Goal: Find contact information: Find contact information

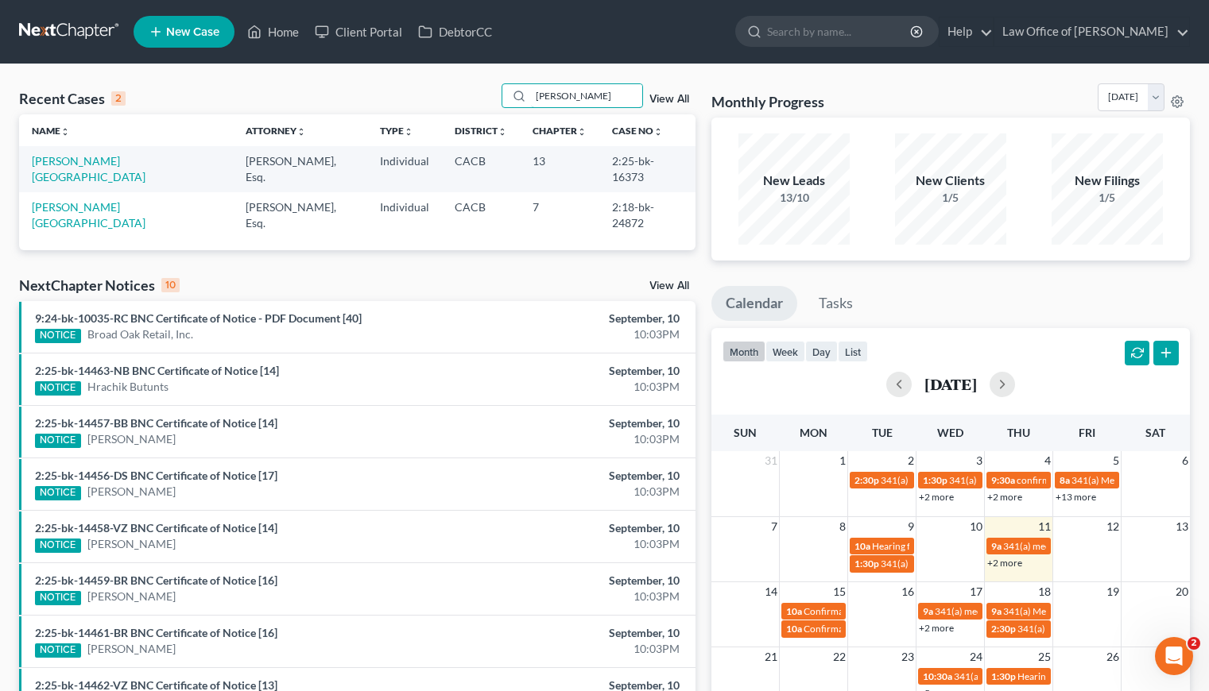
drag, startPoint x: 578, startPoint y: 97, endPoint x: 501, endPoint y: 98, distance: 77.9
click at [502, 96] on div "Recent Cases 2 larisa View All" at bounding box center [357, 98] width 676 height 31
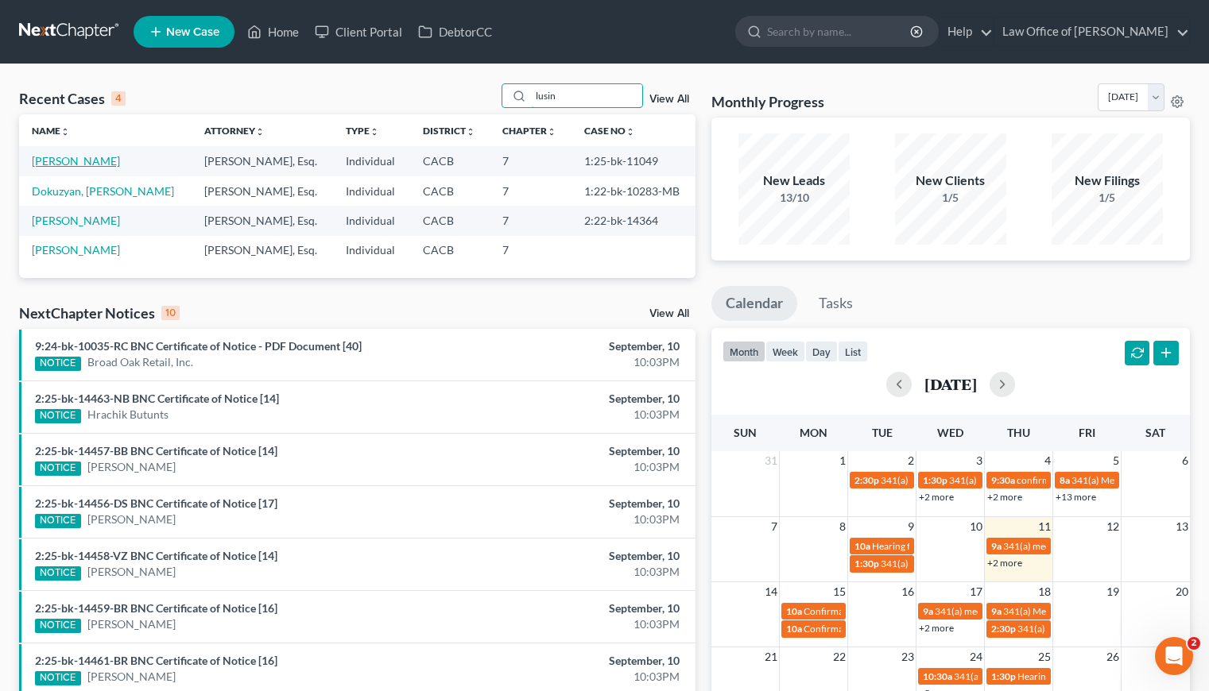
type input "lusin"
click at [69, 161] on link "[PERSON_NAME]" at bounding box center [76, 161] width 88 height 14
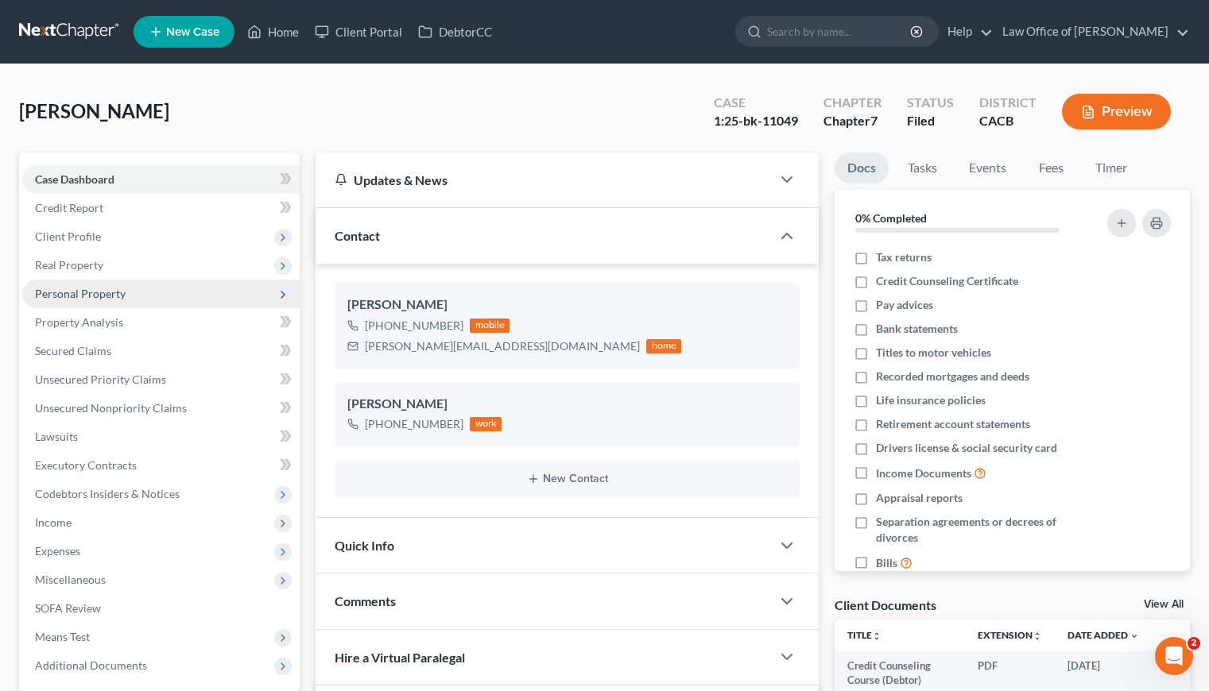
click at [103, 295] on span "Personal Property" at bounding box center [80, 294] width 91 height 14
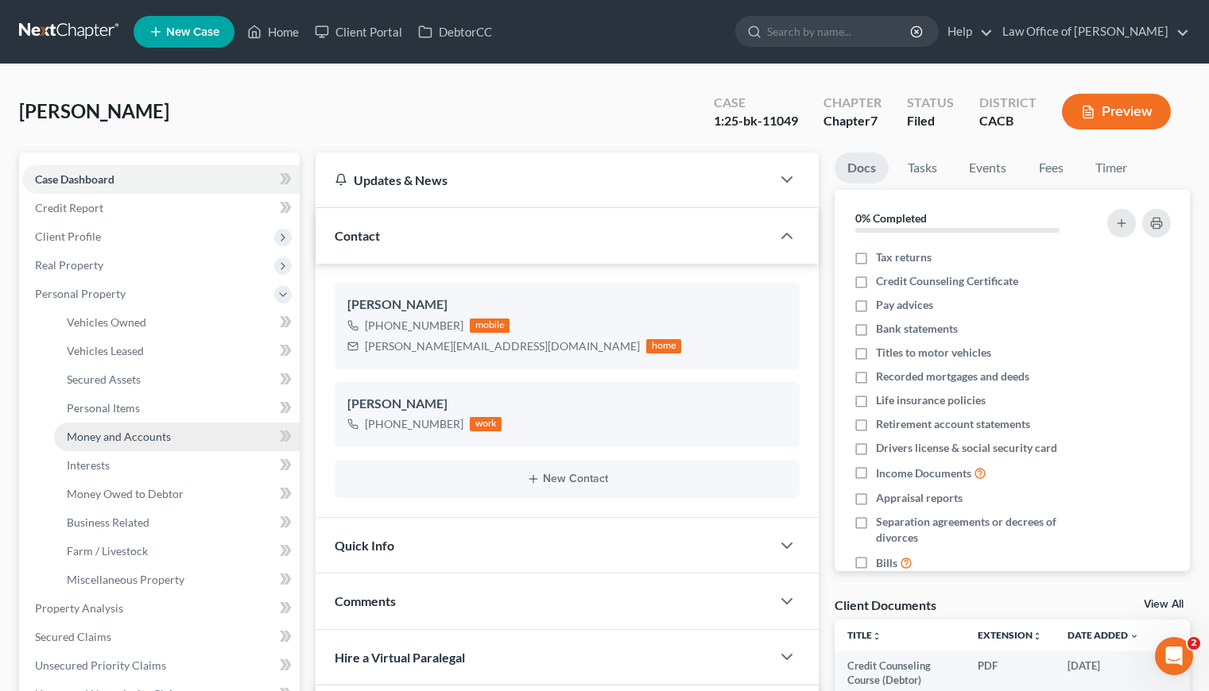
click at [116, 438] on span "Money and Accounts" at bounding box center [119, 437] width 104 height 14
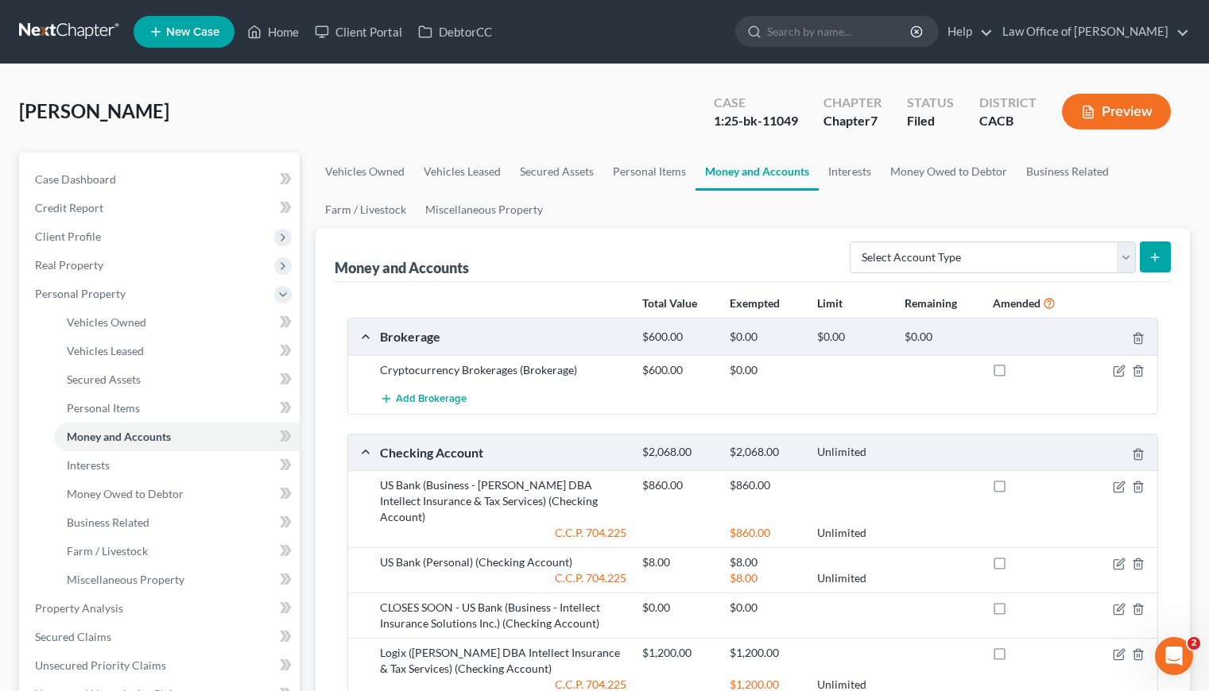
click at [99, 27] on link at bounding box center [70, 31] width 102 height 29
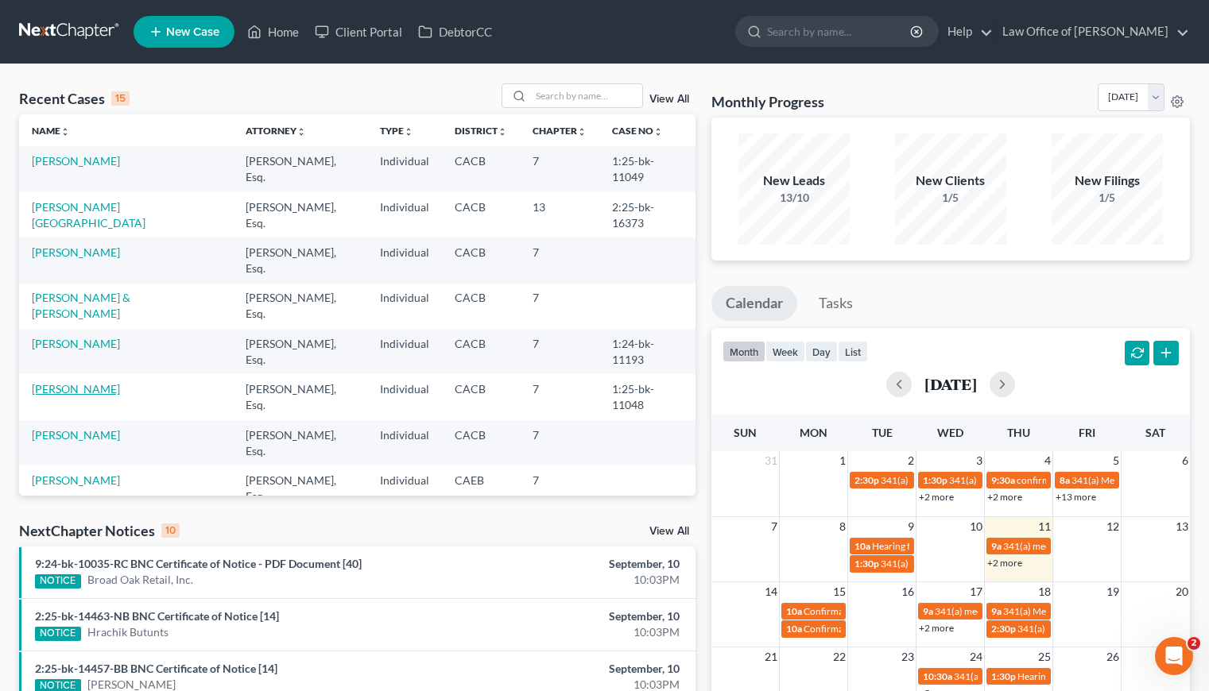
click at [72, 391] on link "[PERSON_NAME]" at bounding box center [76, 389] width 88 height 14
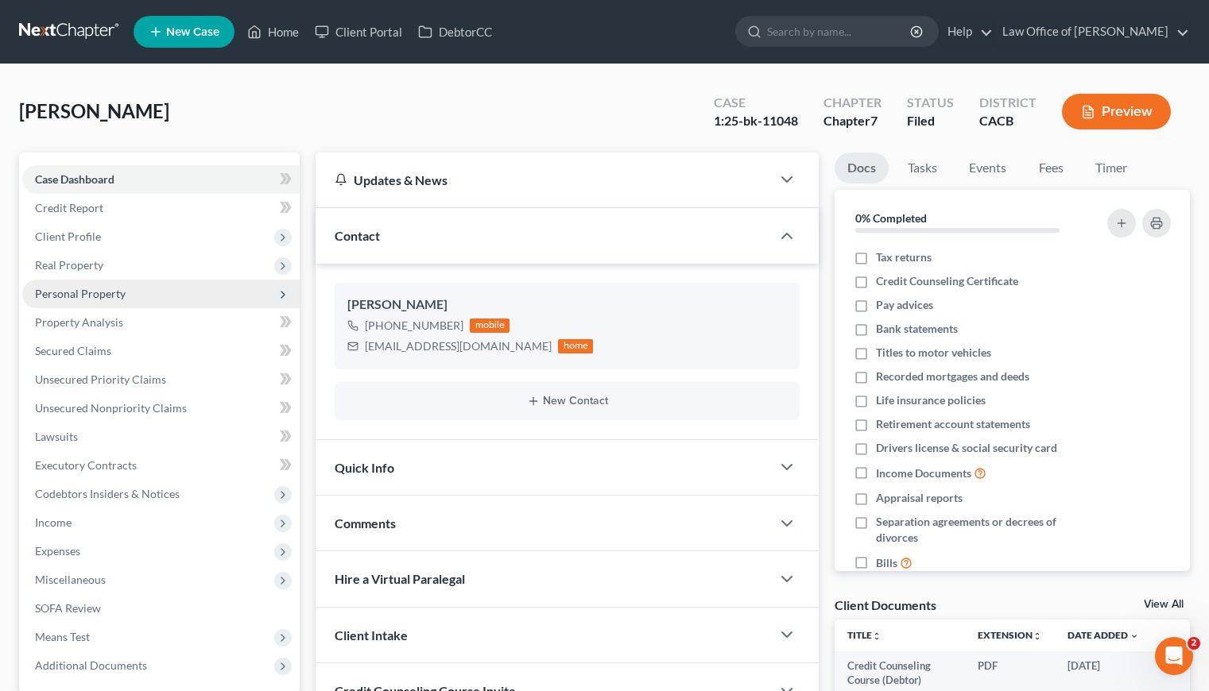
click at [88, 296] on span "Personal Property" at bounding box center [80, 294] width 91 height 14
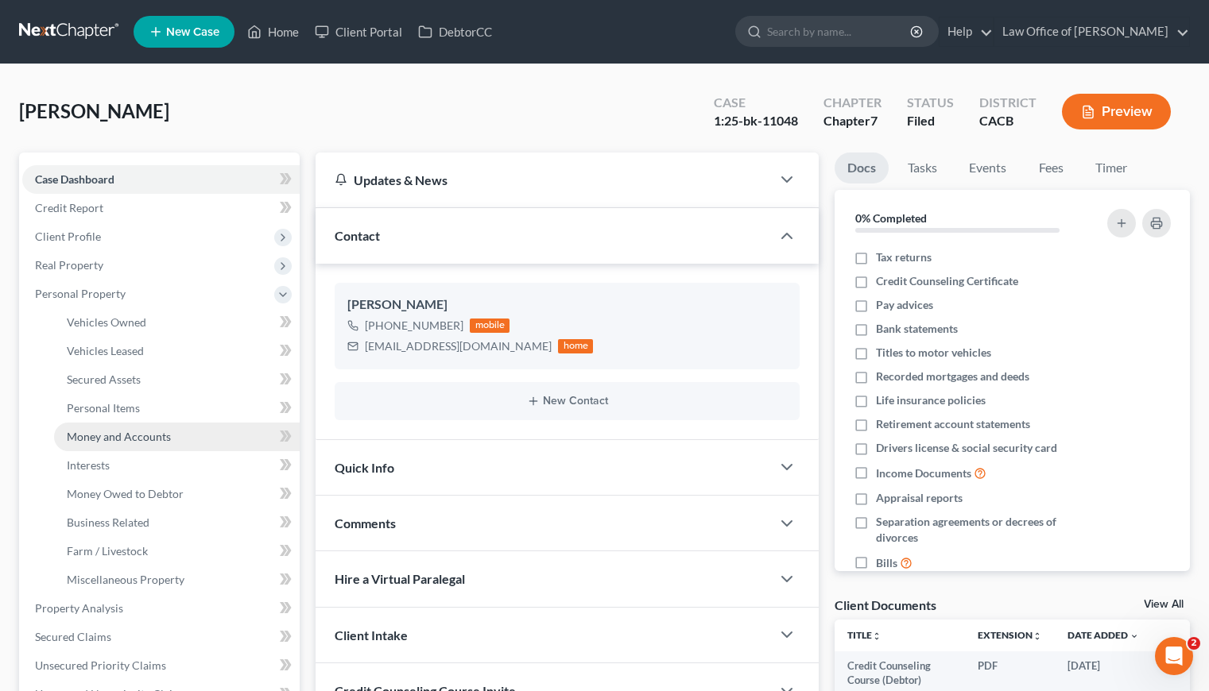
click at [125, 442] on span "Money and Accounts" at bounding box center [119, 437] width 104 height 14
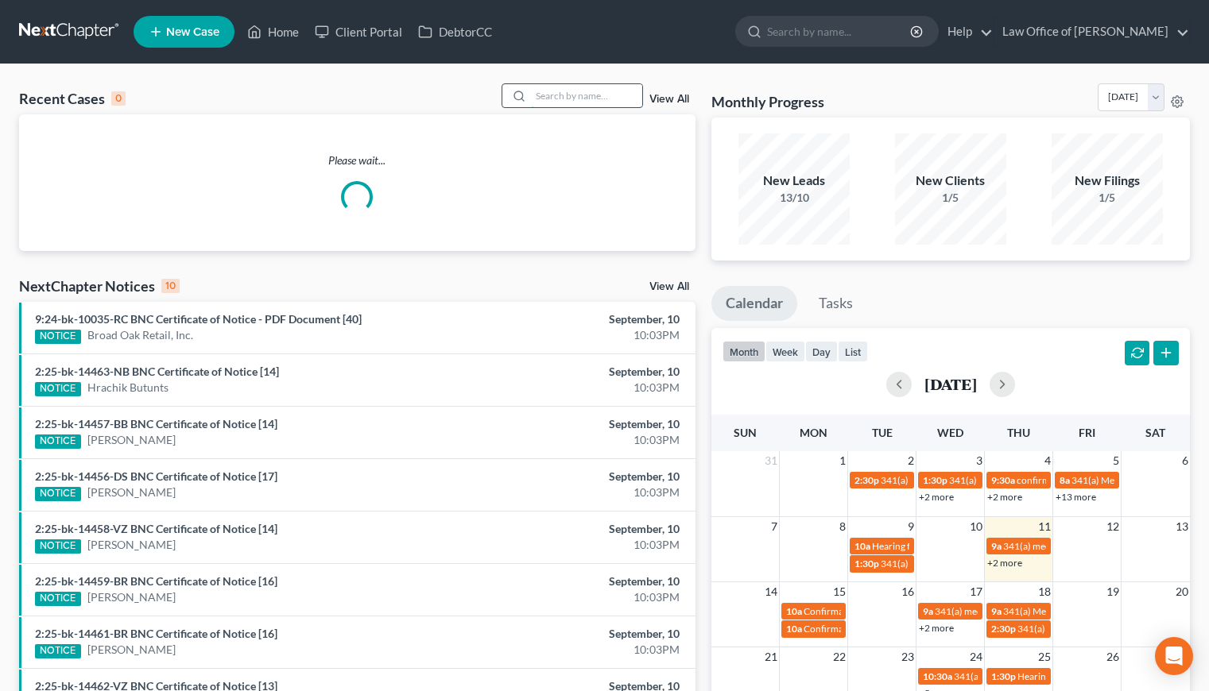
click at [563, 103] on input "search" at bounding box center [586, 95] width 111 height 23
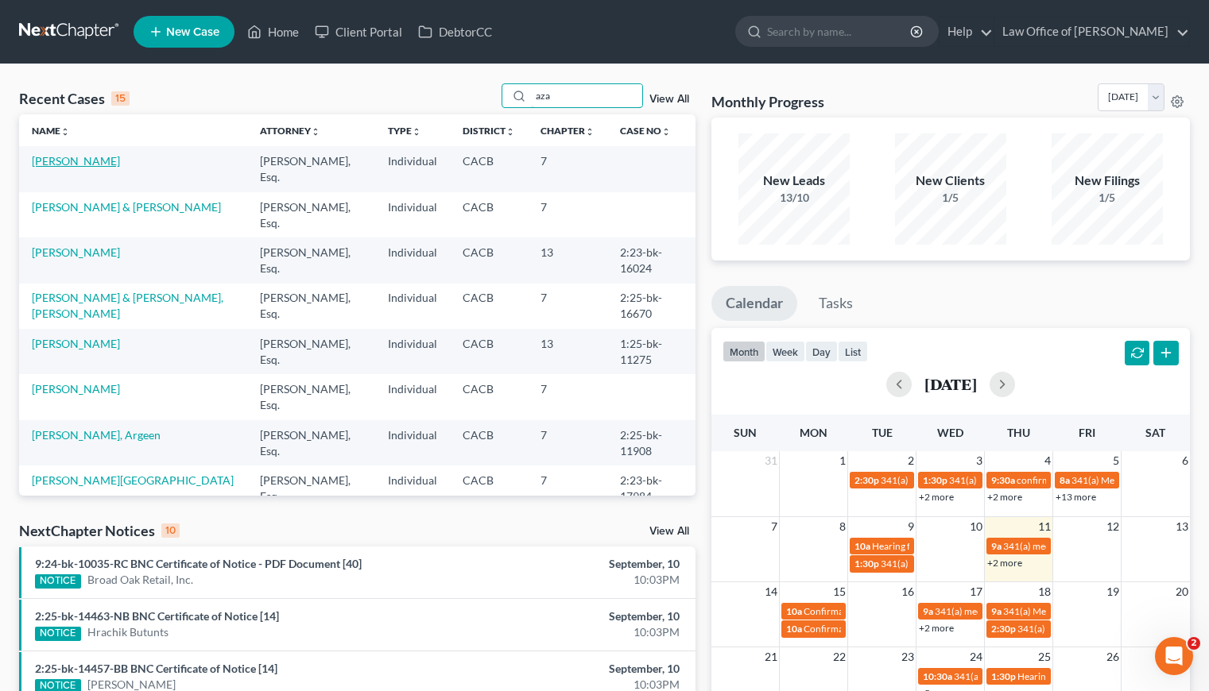
type input "aza"
click at [96, 159] on link "[PERSON_NAME]" at bounding box center [76, 161] width 88 height 14
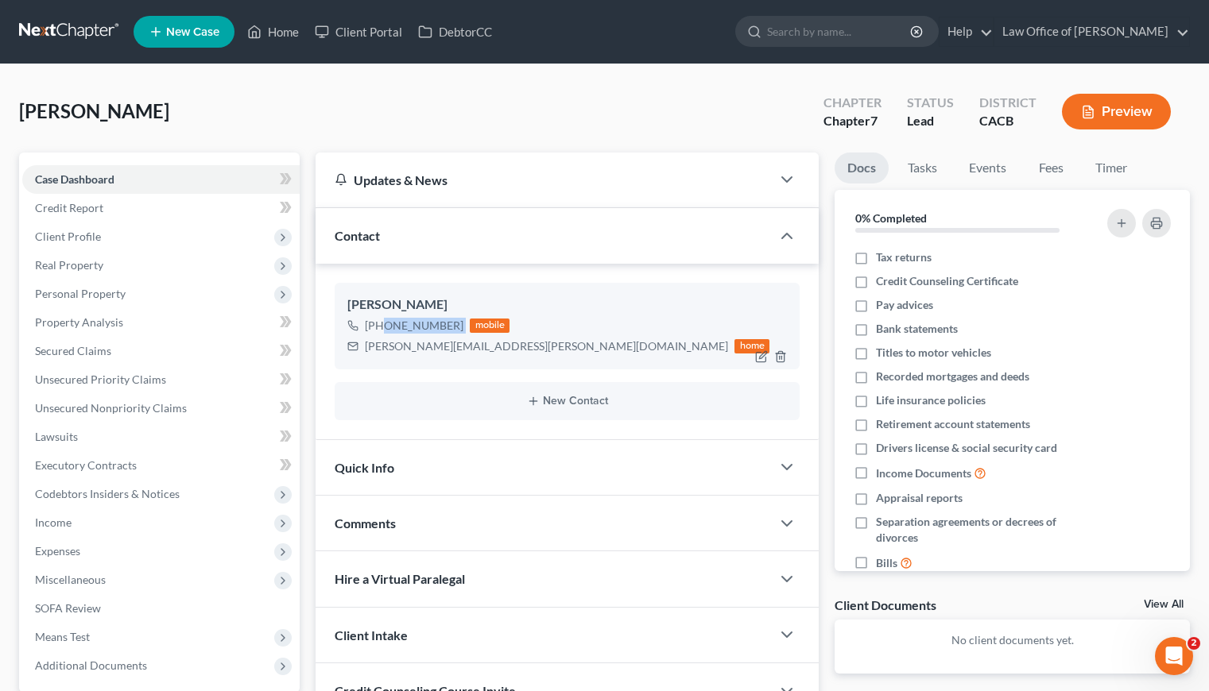
drag, startPoint x: 460, startPoint y: 326, endPoint x: 381, endPoint y: 331, distance: 79.6
click at [381, 331] on div "[PHONE_NUMBER] mobile" at bounding box center [558, 325] width 422 height 21
copy div "[PHONE_NUMBER]"
click at [530, 115] on div "[PERSON_NAME] Upgraded Chapter Chapter 7 Status Lead District CACB Preview" at bounding box center [604, 117] width 1170 height 69
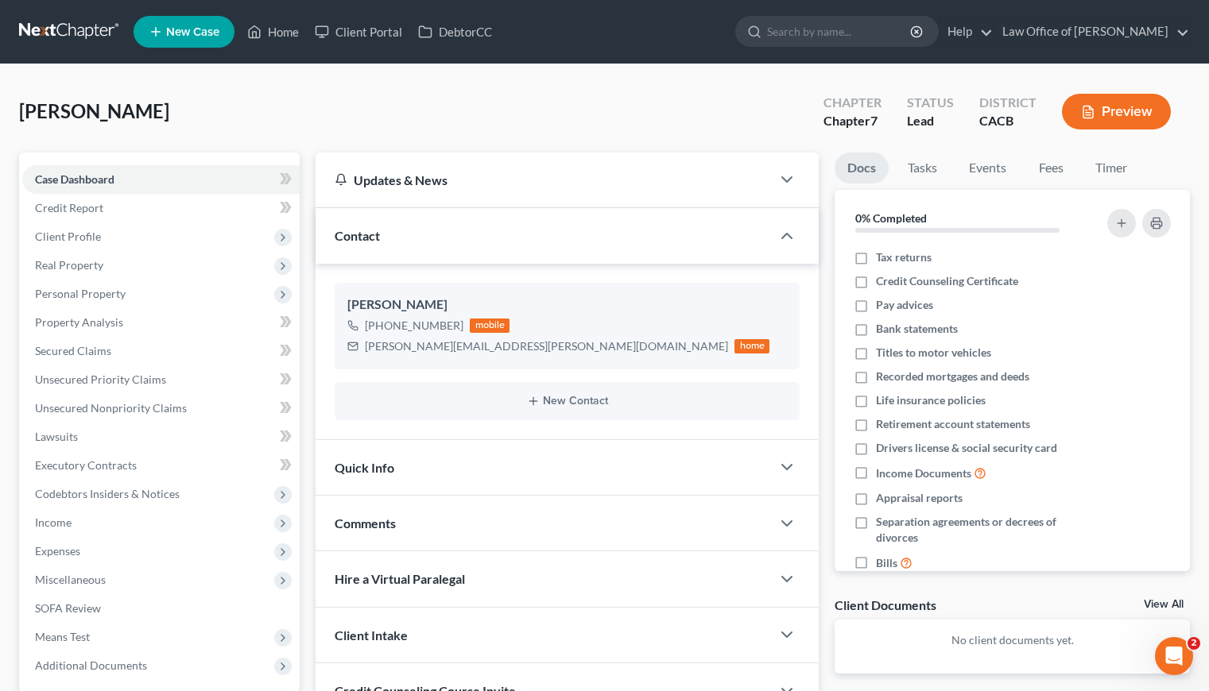
click at [473, 92] on div "[PERSON_NAME] Upgraded Chapter Chapter 7 Status Lead District CACB Preview" at bounding box center [604, 117] width 1170 height 69
drag, startPoint x: 164, startPoint y: 110, endPoint x: 122, endPoint y: 111, distance: 41.3
click at [122, 111] on div "[PERSON_NAME] Upgraded Chapter Chapter 7 Status Lead District CACB Preview" at bounding box center [604, 117] width 1170 height 69
click at [190, 111] on div "[PERSON_NAME] Upgraded Chapter Chapter 7 Status Lead District CACB Preview" at bounding box center [604, 117] width 1170 height 69
